Goal: Navigation & Orientation: Understand site structure

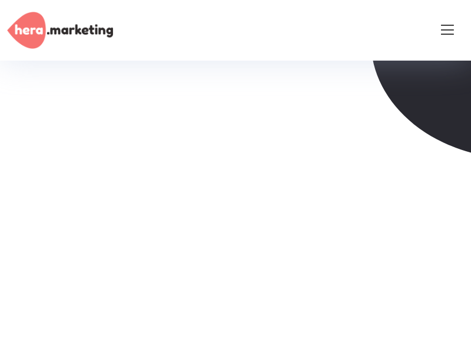
scroll to position [2935, 0]
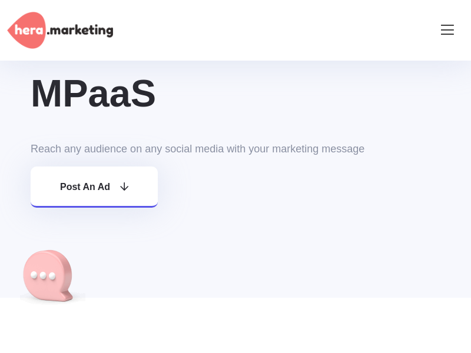
scroll to position [382, 0]
